Goal: Information Seeking & Learning: Check status

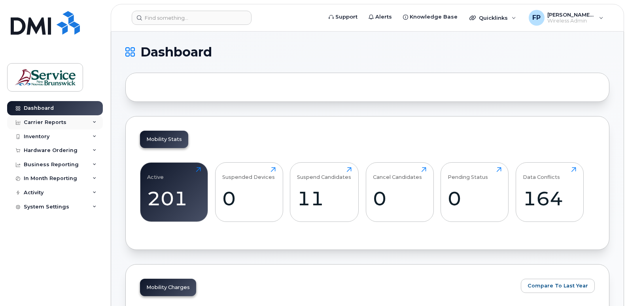
click at [93, 121] on icon at bounding box center [95, 123] width 4 height 4
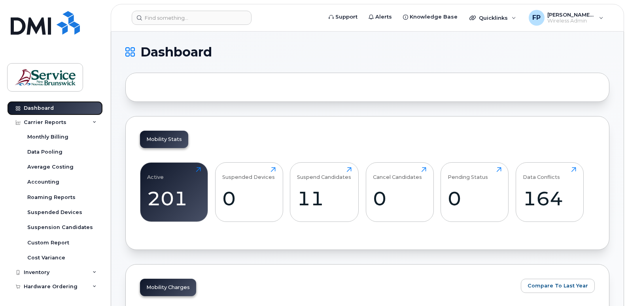
click at [82, 110] on link "Dashboard" at bounding box center [55, 108] width 96 height 14
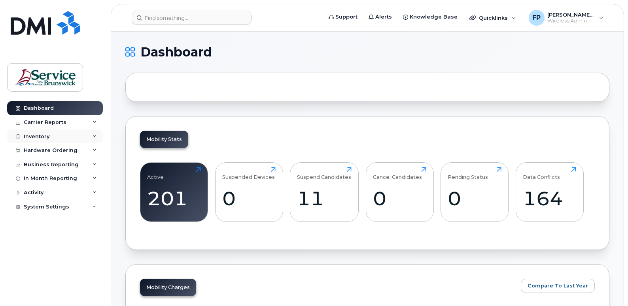
click at [93, 137] on icon at bounding box center [95, 137] width 4 height 4
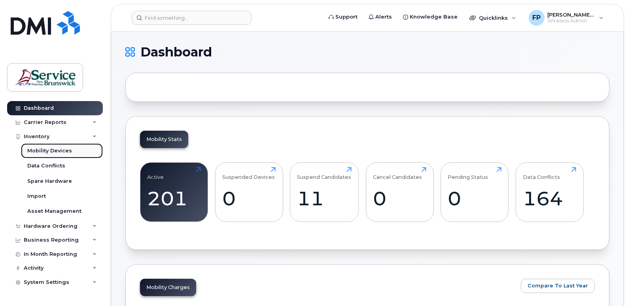
click at [63, 151] on div "Mobility Devices" at bounding box center [49, 150] width 45 height 7
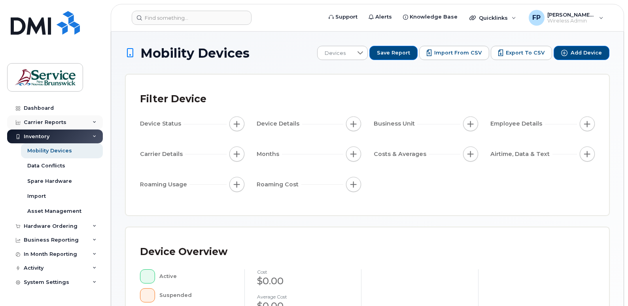
click at [85, 119] on div "Carrier Reports" at bounding box center [55, 122] width 96 height 14
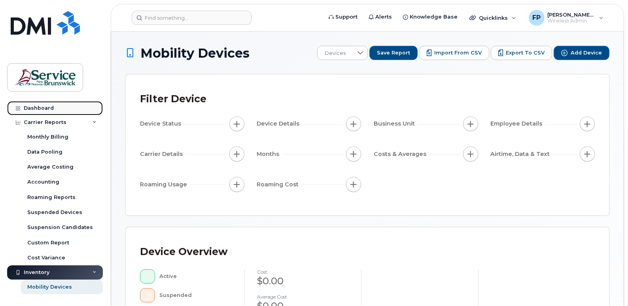
click at [80, 109] on link "Dashboard" at bounding box center [55, 108] width 96 height 14
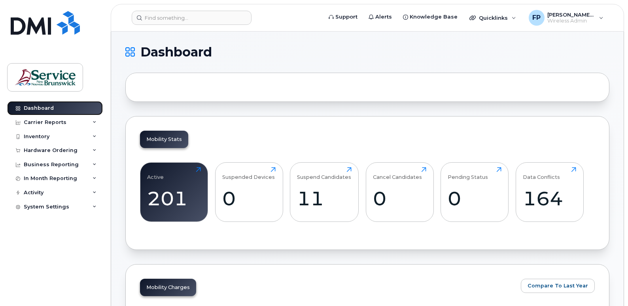
click at [78, 103] on link "Dashboard" at bounding box center [55, 108] width 96 height 14
click at [95, 122] on icon at bounding box center [95, 123] width 4 height 4
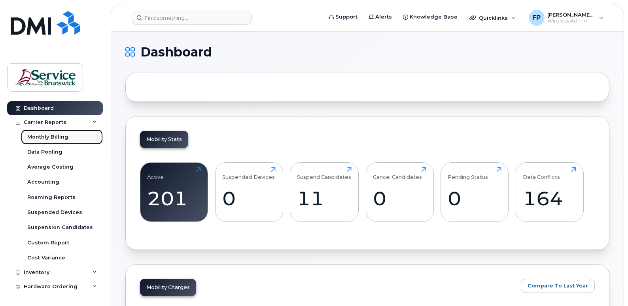
click at [59, 139] on div "Monthly Billing" at bounding box center [47, 137] width 41 height 7
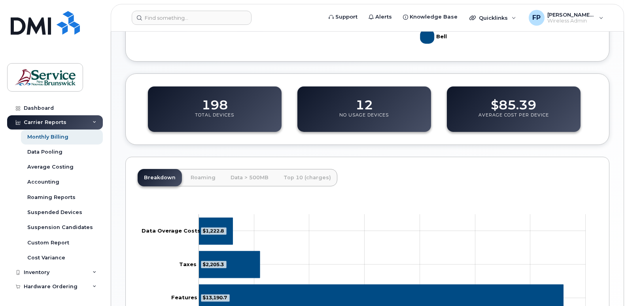
scroll to position [311, 0]
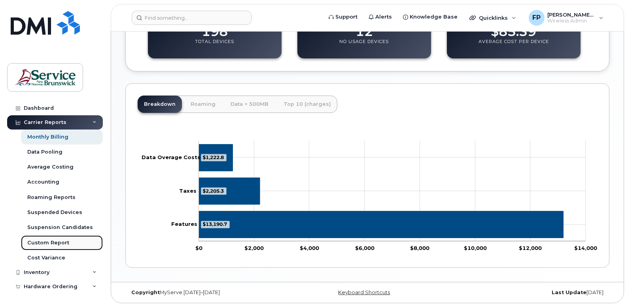
click at [66, 240] on div "Custom Report" at bounding box center [48, 243] width 42 height 7
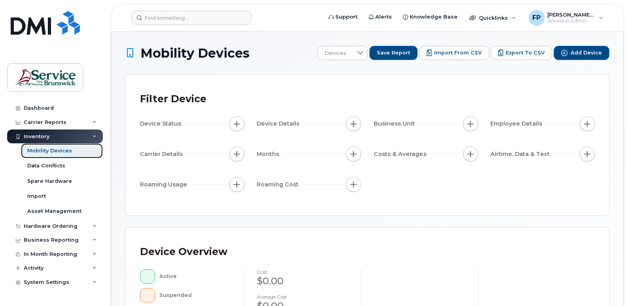
click at [55, 151] on div "Mobility Devices" at bounding box center [49, 150] width 45 height 7
click at [63, 140] on div "Inventory" at bounding box center [55, 137] width 96 height 14
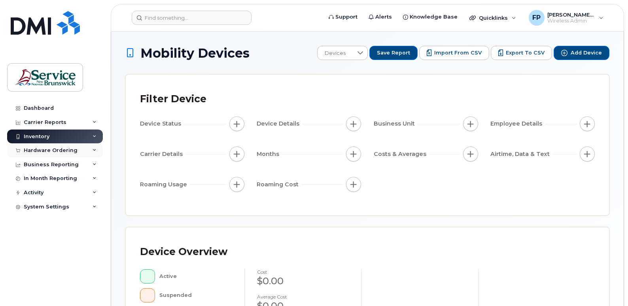
click at [94, 150] on icon at bounding box center [95, 151] width 4 height 4
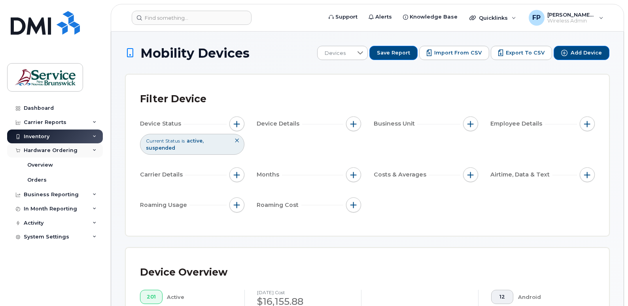
click at [94, 150] on icon at bounding box center [95, 151] width 4 height 4
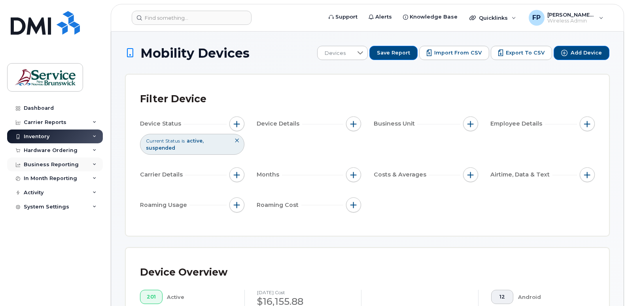
click at [93, 163] on icon at bounding box center [95, 165] width 4 height 4
click at [93, 167] on div "Business Reporting" at bounding box center [55, 165] width 96 height 14
click at [92, 182] on div "In Month Reporting" at bounding box center [55, 179] width 96 height 14
click at [91, 166] on div "Business Reporting" at bounding box center [55, 165] width 96 height 14
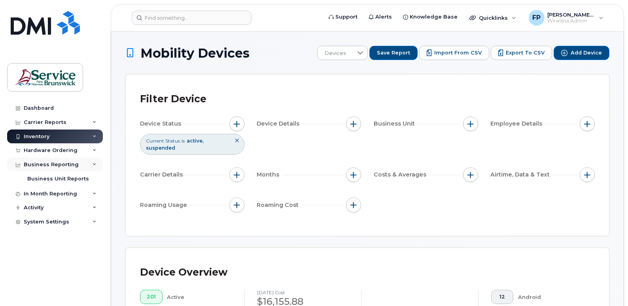
click at [91, 166] on div "Business Reporting" at bounding box center [55, 165] width 96 height 14
click at [91, 150] on div "Hardware Ordering" at bounding box center [55, 151] width 96 height 14
click at [93, 122] on icon at bounding box center [95, 123] width 4 height 4
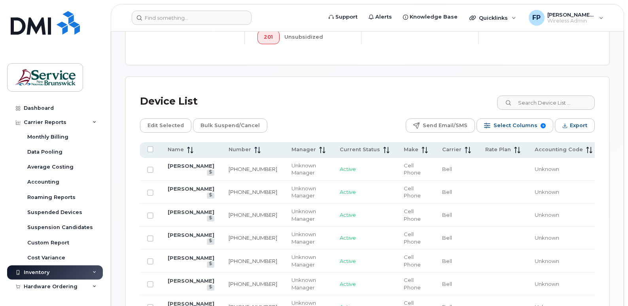
scroll to position [395, 0]
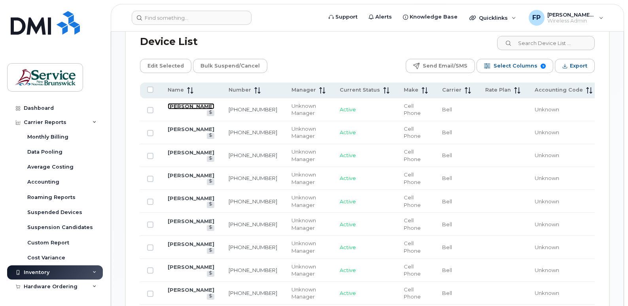
click at [180, 110] on link "Greg Furlotte" at bounding box center [191, 106] width 47 height 6
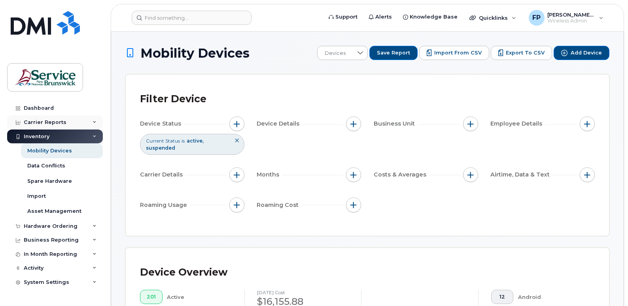
click at [91, 121] on div "Carrier Reports" at bounding box center [55, 122] width 96 height 14
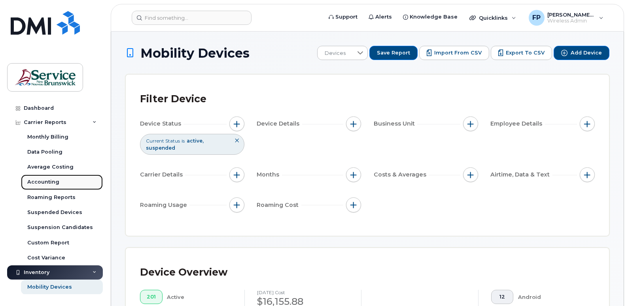
click at [55, 183] on div "Accounting" at bounding box center [43, 182] width 32 height 7
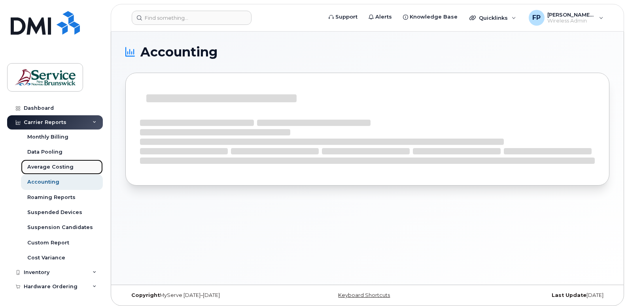
click at [54, 166] on div "Average Costing" at bounding box center [50, 167] width 46 height 7
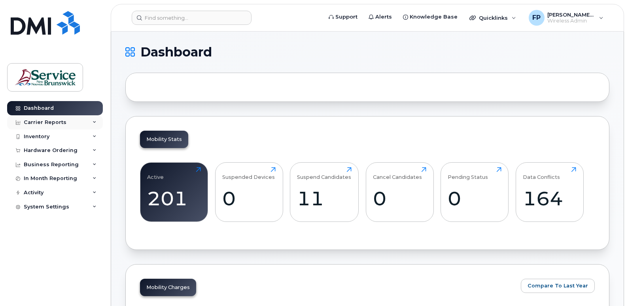
click at [91, 122] on div "Carrier Reports" at bounding box center [55, 122] width 96 height 14
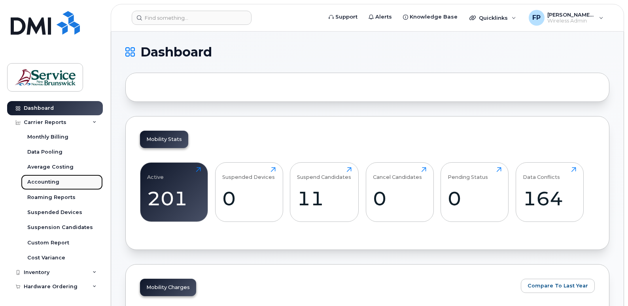
click at [55, 181] on div "Accounting" at bounding box center [43, 182] width 32 height 7
